Goal: Answer question/provide support: Share knowledge or assist other users

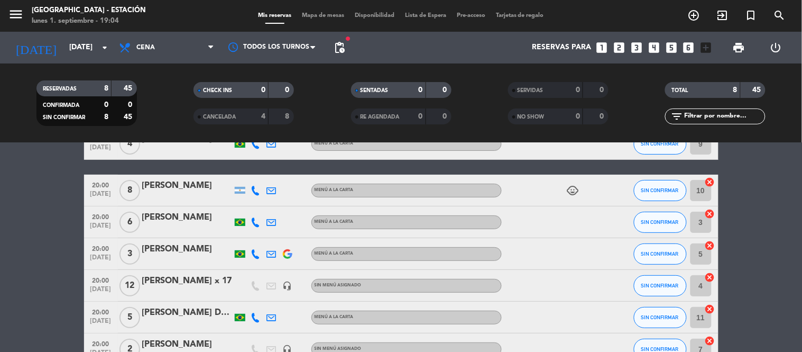
scroll to position [43, 0]
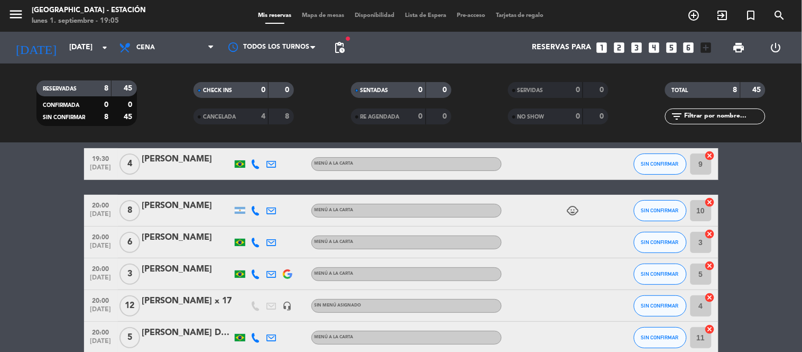
click at [284, 303] on icon "headset_mic" at bounding box center [288, 306] width 10 height 10
click at [568, 308] on div at bounding box center [549, 305] width 95 height 31
click at [286, 302] on icon "headset_mic" at bounding box center [288, 306] width 10 height 10
click at [563, 307] on div at bounding box center [549, 305] width 95 height 31
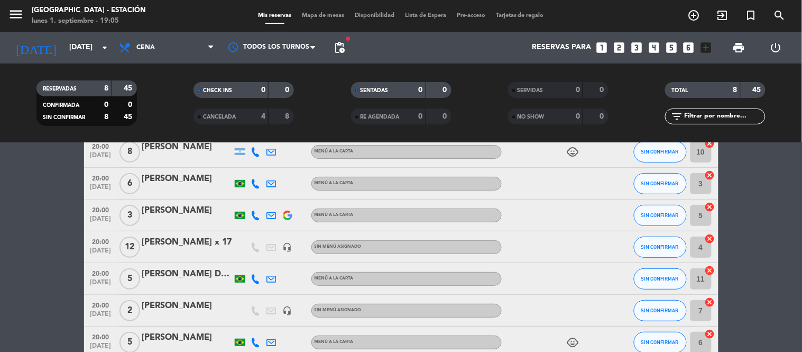
scroll to position [161, 0]
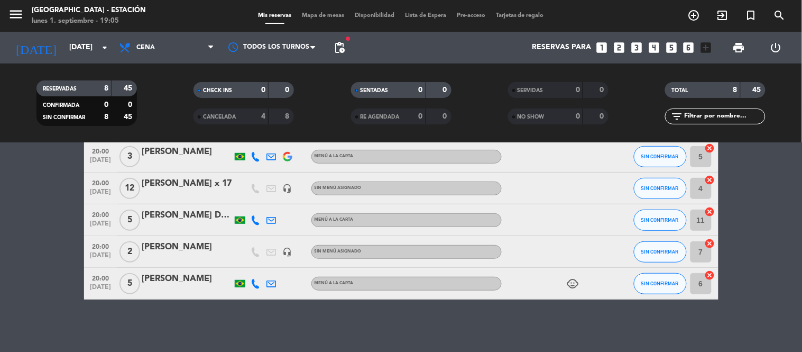
click at [290, 251] on icon "headset_mic" at bounding box center [288, 252] width 10 height 10
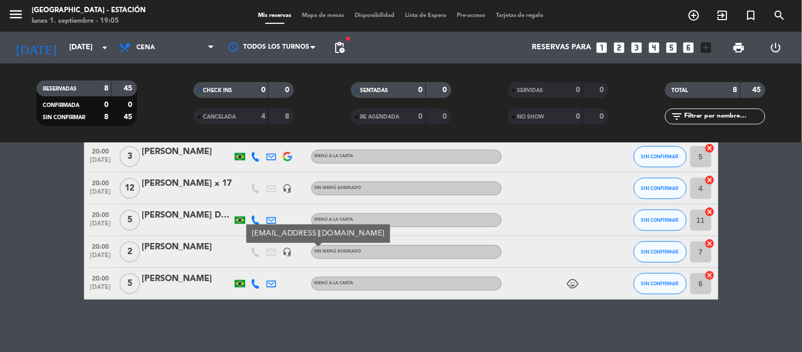
click at [61, 234] on bookings-row "19:30 [DATE] 4 [PERSON_NAME] MENÚ A LA CARTA SIN CONFIRMAR 9 cancel 20:00 [DATE…" at bounding box center [401, 165] width 802 height 269
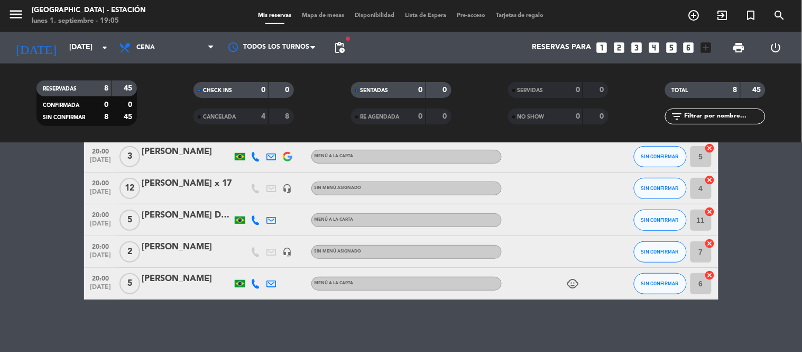
click at [287, 250] on icon "headset_mic" at bounding box center [288, 252] width 10 height 10
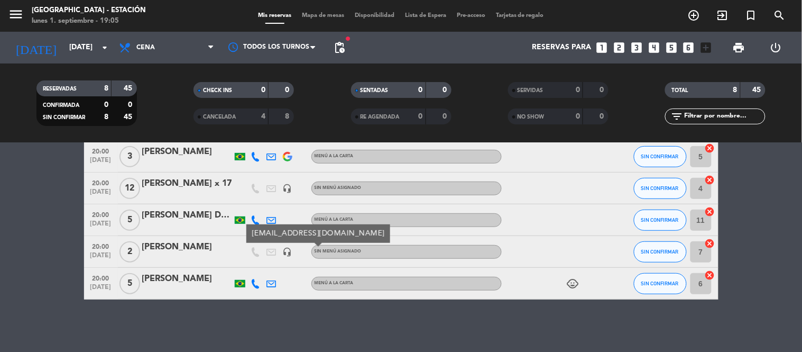
click at [287, 250] on icon "headset_mic" at bounding box center [288, 252] width 10 height 10
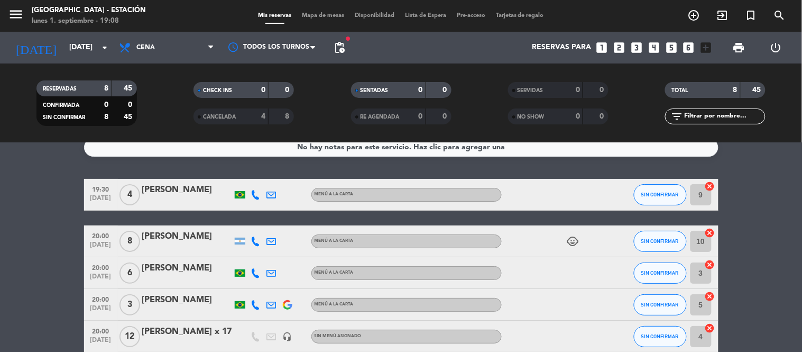
scroll to position [0, 0]
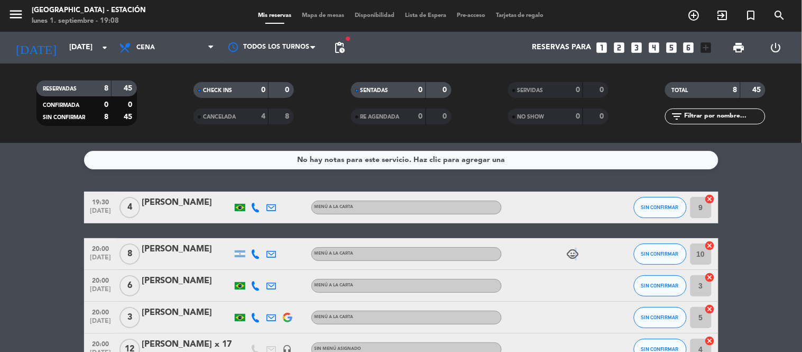
click at [575, 249] on icon "child_care" at bounding box center [573, 254] width 13 height 13
click at [575, 250] on icon "child_care" at bounding box center [573, 254] width 13 height 13
